Goal: Information Seeking & Learning: Learn about a topic

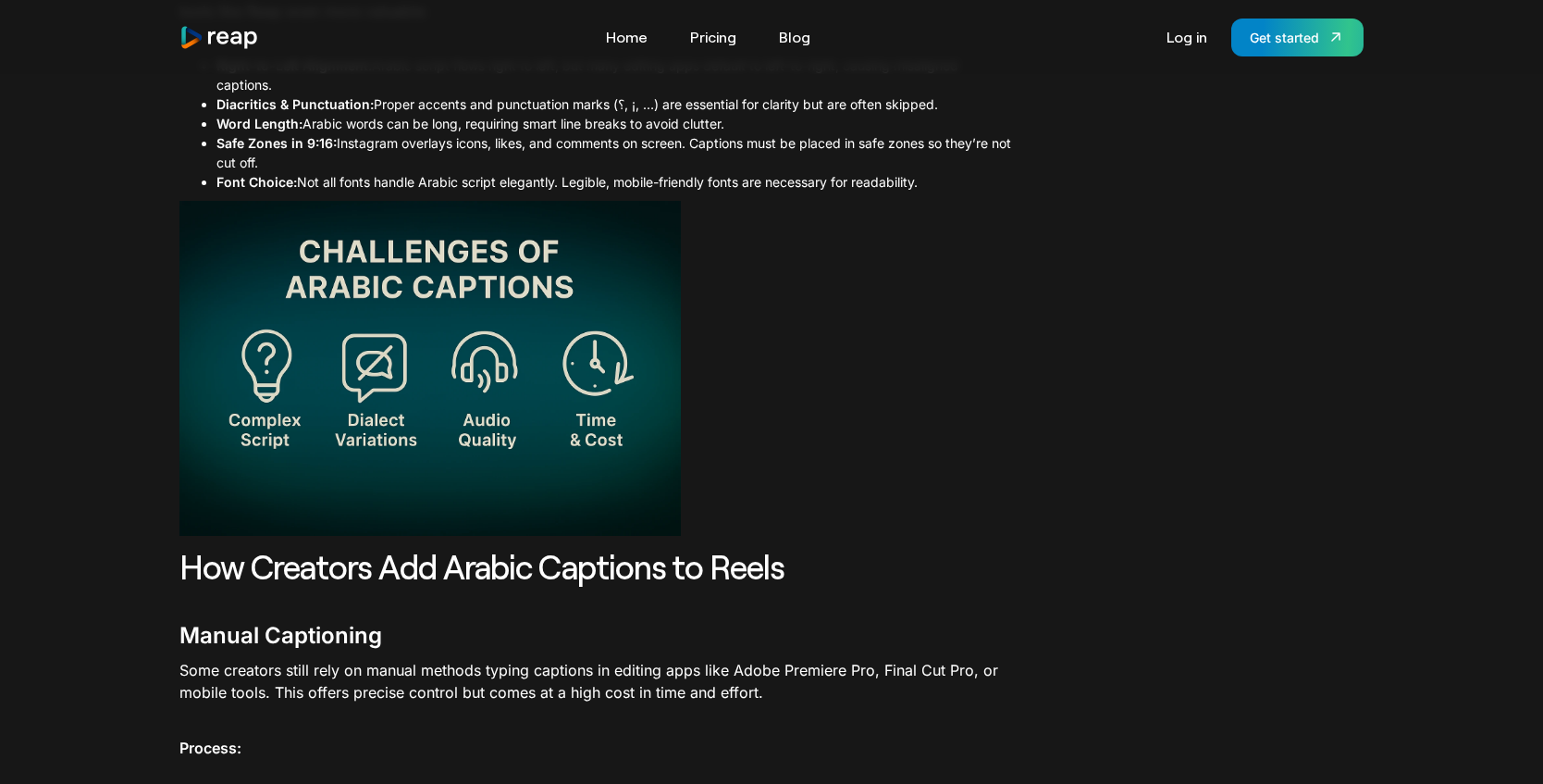
scroll to position [1564, 0]
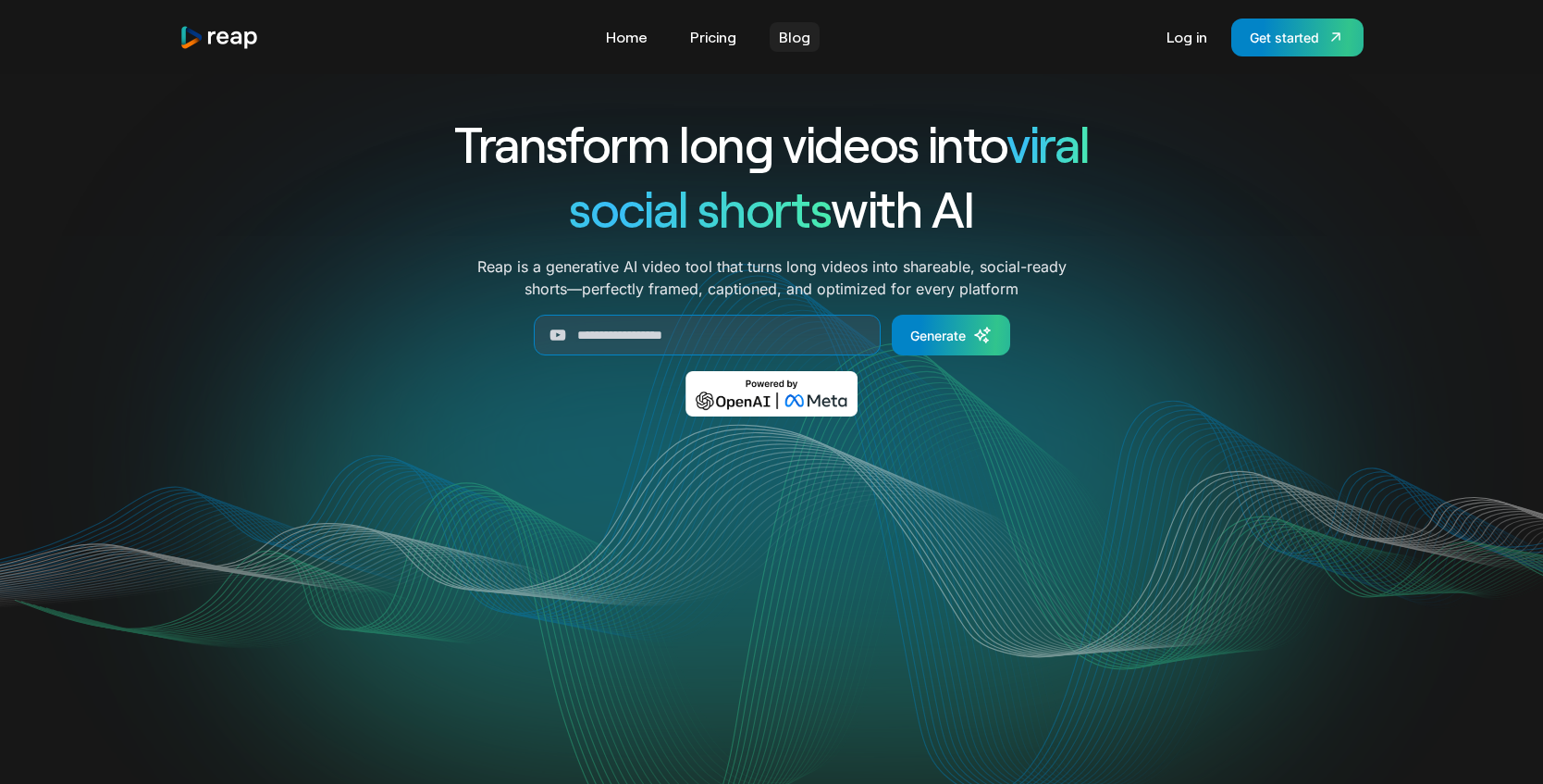
click at [785, 26] on link "Blog" at bounding box center [795, 37] width 50 height 30
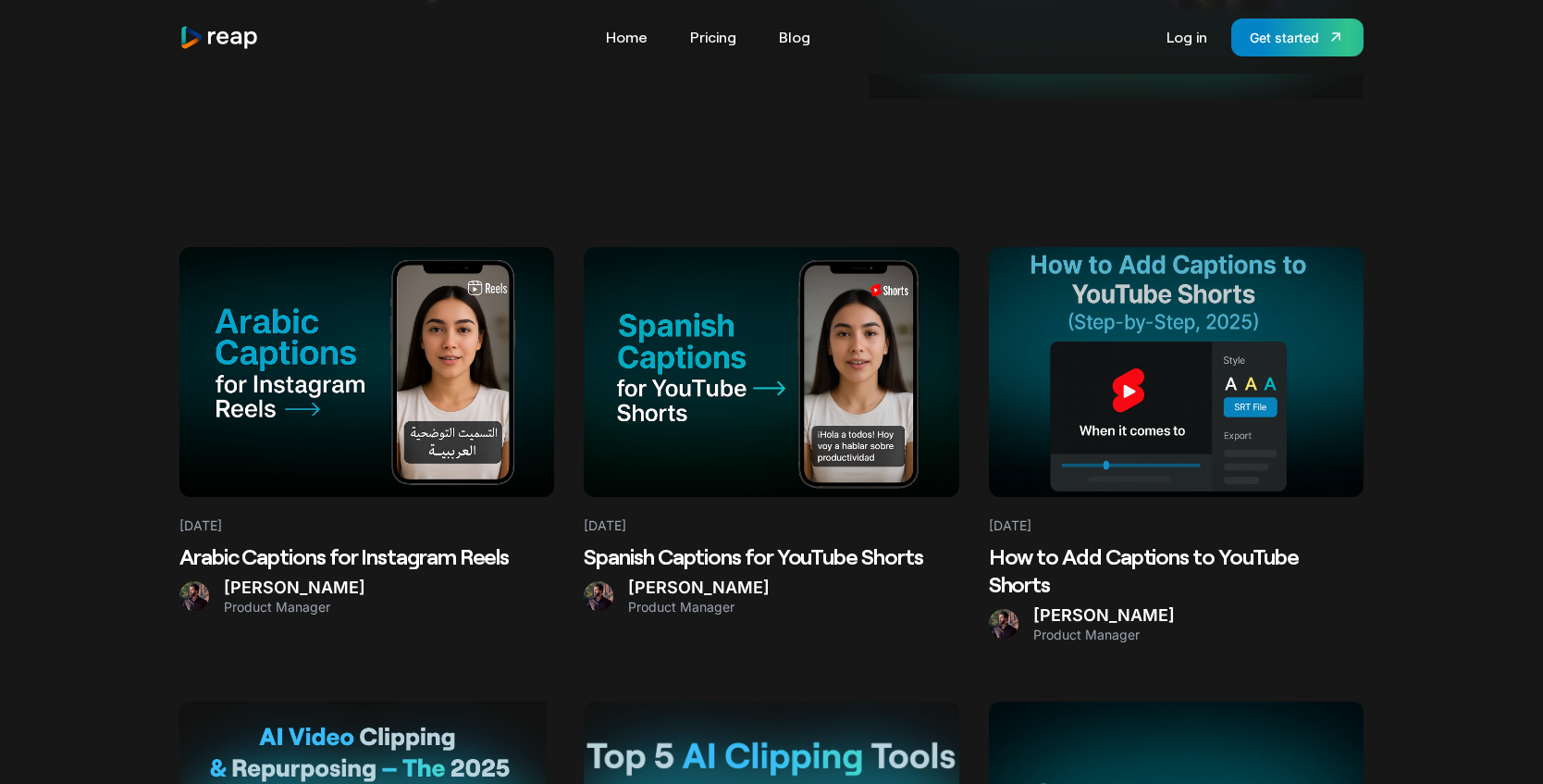
click at [723, 548] on h2 "Spanish Captions for YouTube Shorts" at bounding box center [771, 555] width 375 height 28
